Goal: Communication & Community: Answer question/provide support

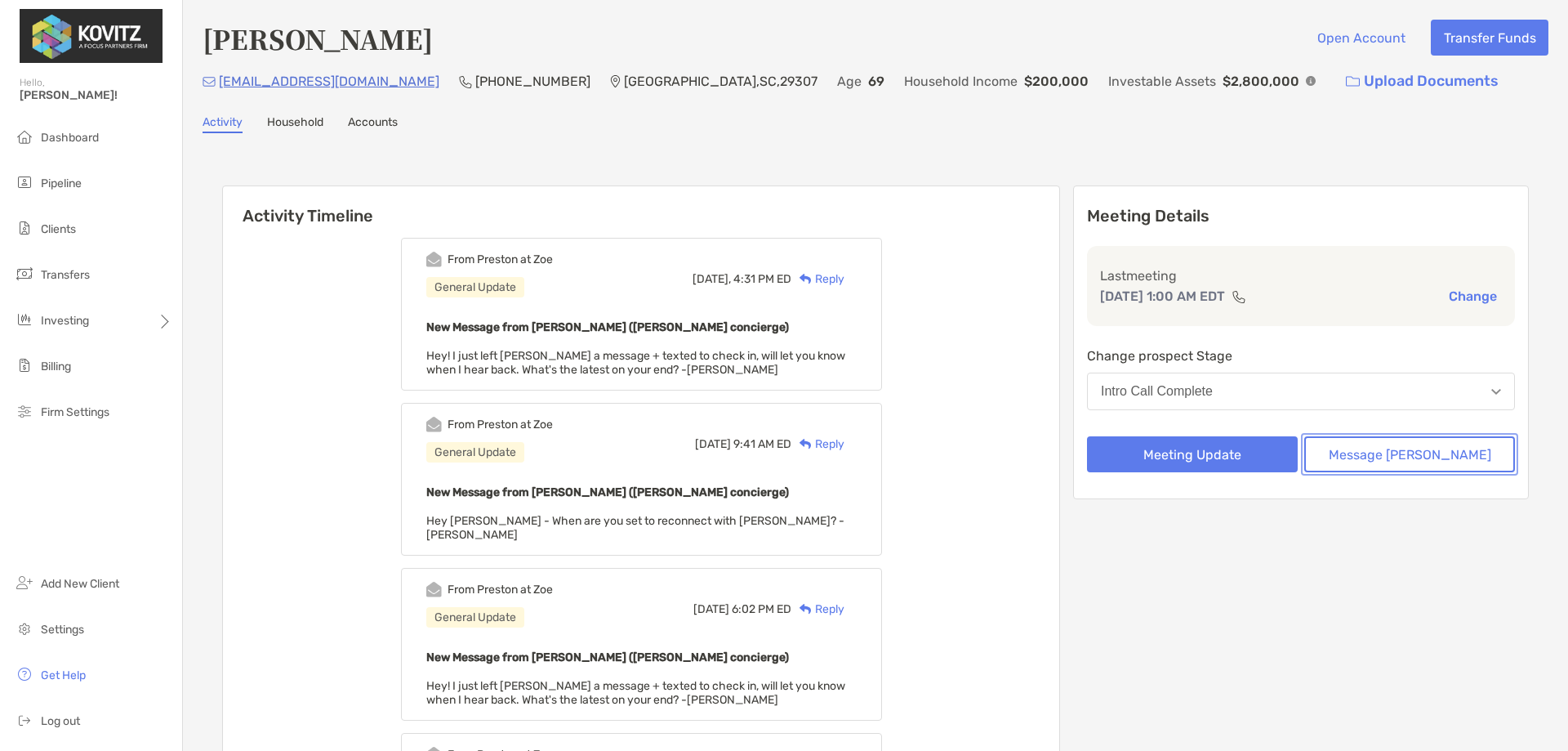
click at [1396, 461] on button "Message [PERSON_NAME]" at bounding box center [1410, 454] width 211 height 36
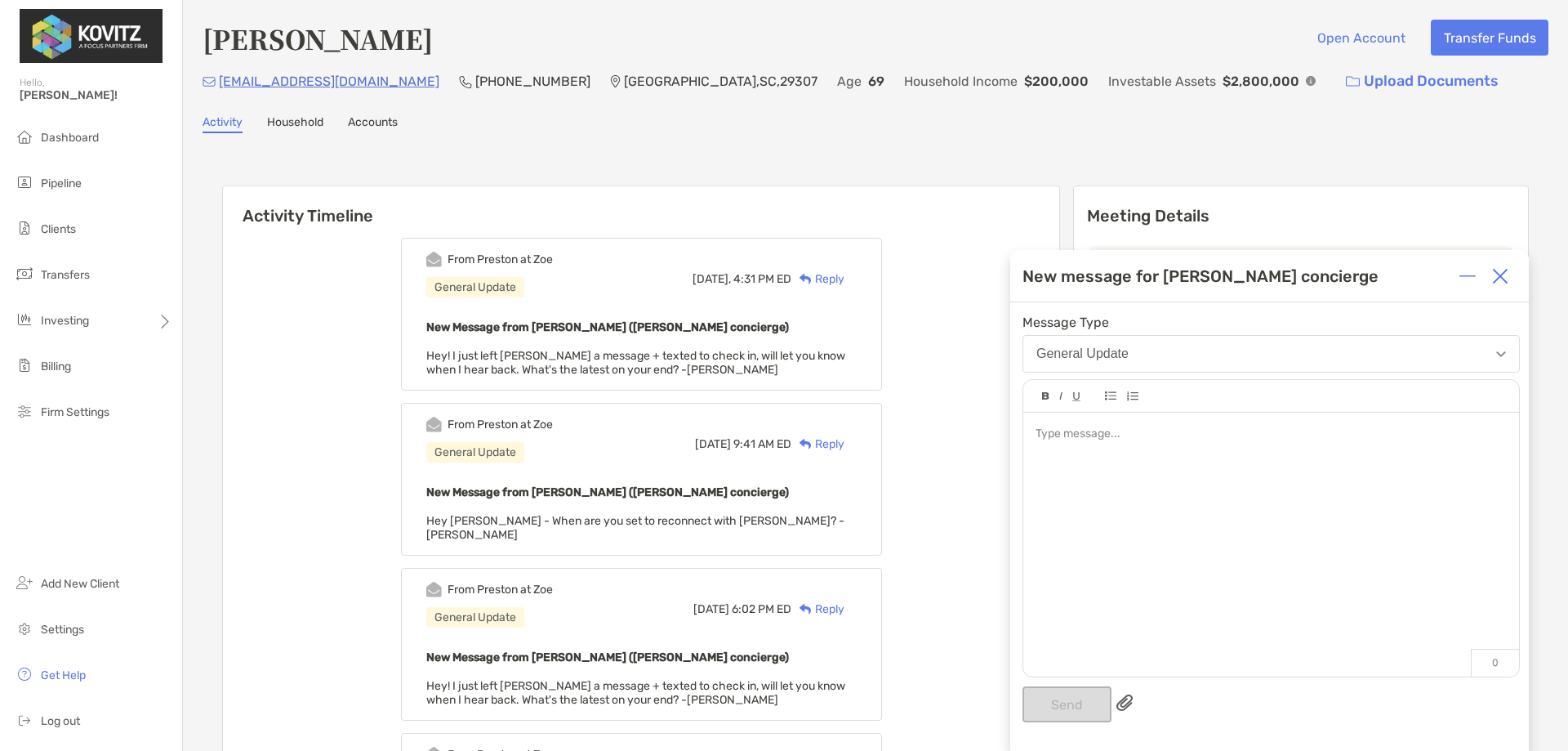
click at [844, 282] on div "Reply" at bounding box center [817, 279] width 53 height 17
click at [844, 278] on div "Reply" at bounding box center [817, 279] width 53 height 17
click at [1508, 279] on img at bounding box center [1500, 276] width 16 height 16
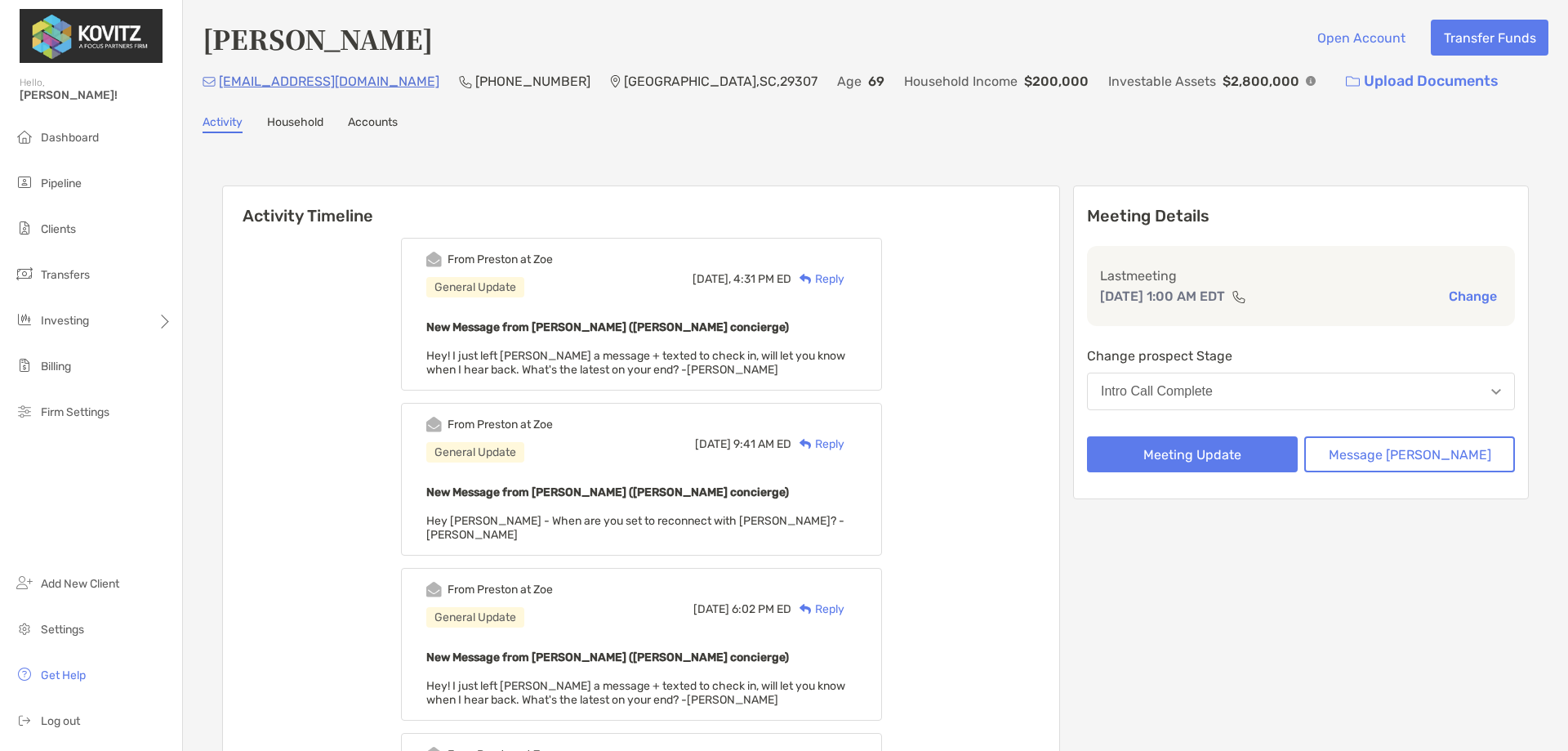
click at [844, 281] on div "Reply" at bounding box center [817, 279] width 53 height 17
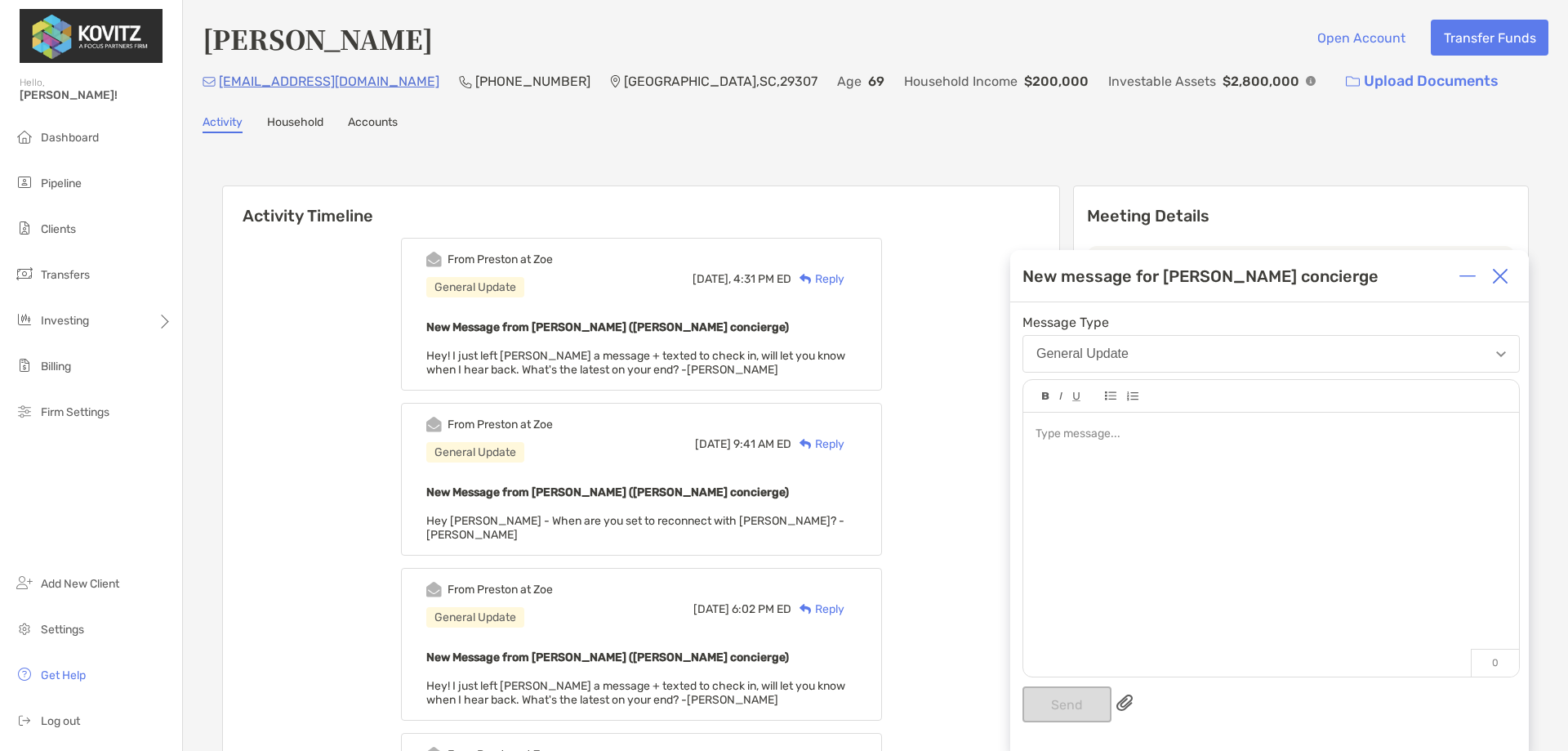
click at [1101, 436] on div at bounding box center [1271, 434] width 470 height 17
click at [1050, 699] on button "Send" at bounding box center [1067, 704] width 89 height 36
